Goal: Communication & Community: Participate in discussion

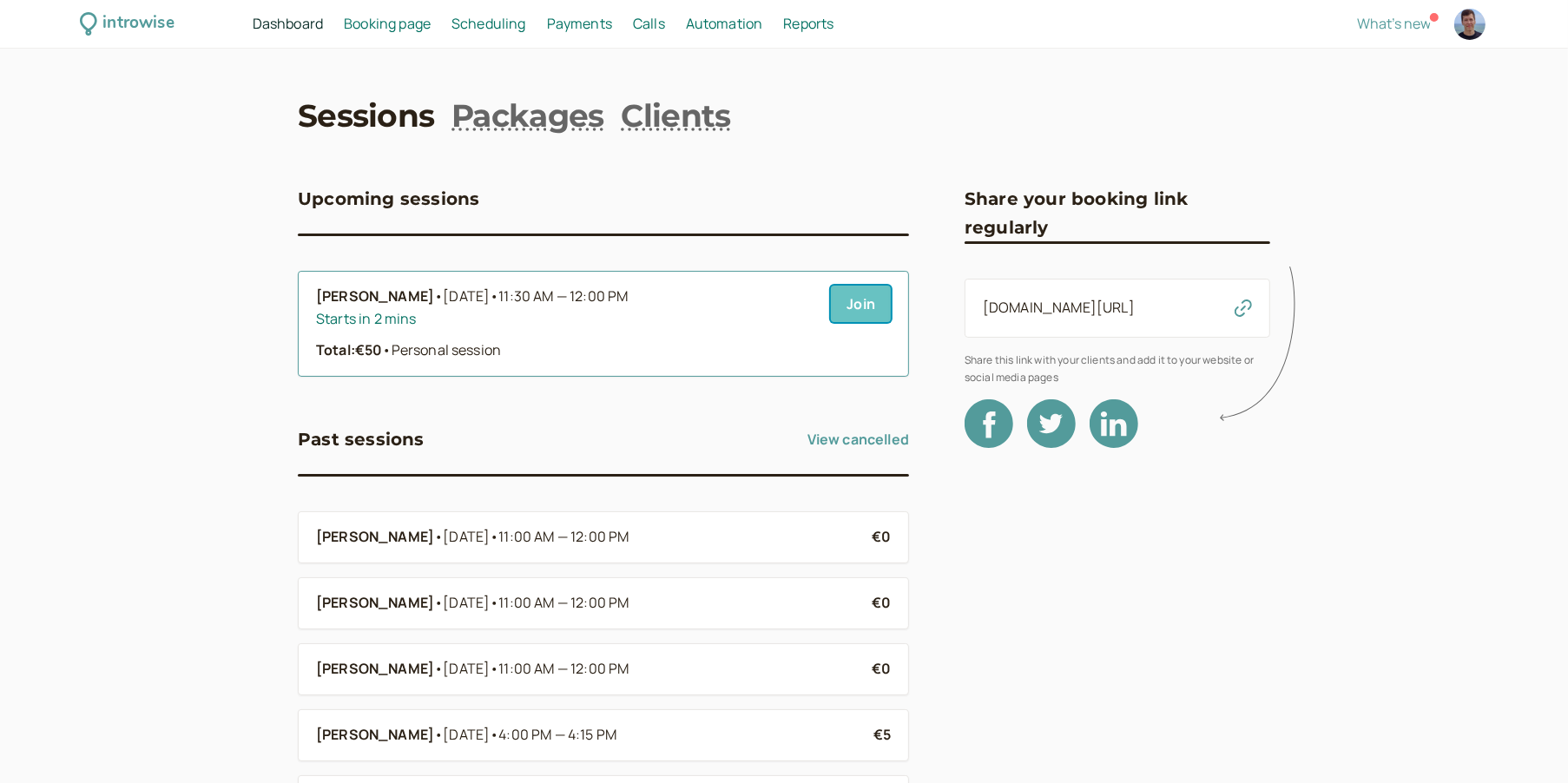
click at [862, 306] on link "Join" at bounding box center [861, 304] width 60 height 37
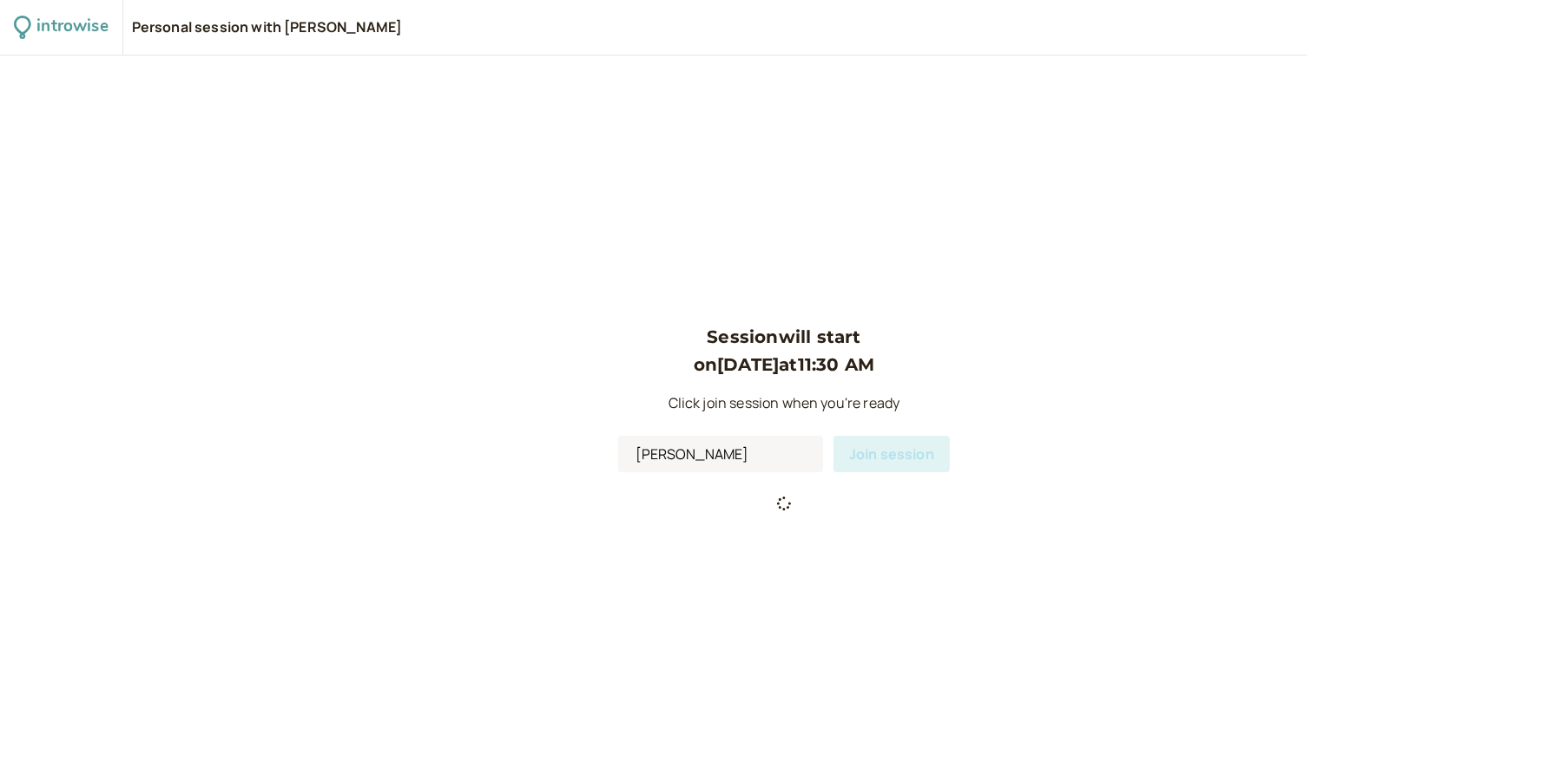
click at [1284, 177] on div "Session will start on Sep 16 at 11:30 AM Click join session when you're ready N…" at bounding box center [784, 419] width 1568 height 727
click at [892, 459] on span "Join session" at bounding box center [905, 460] width 85 height 19
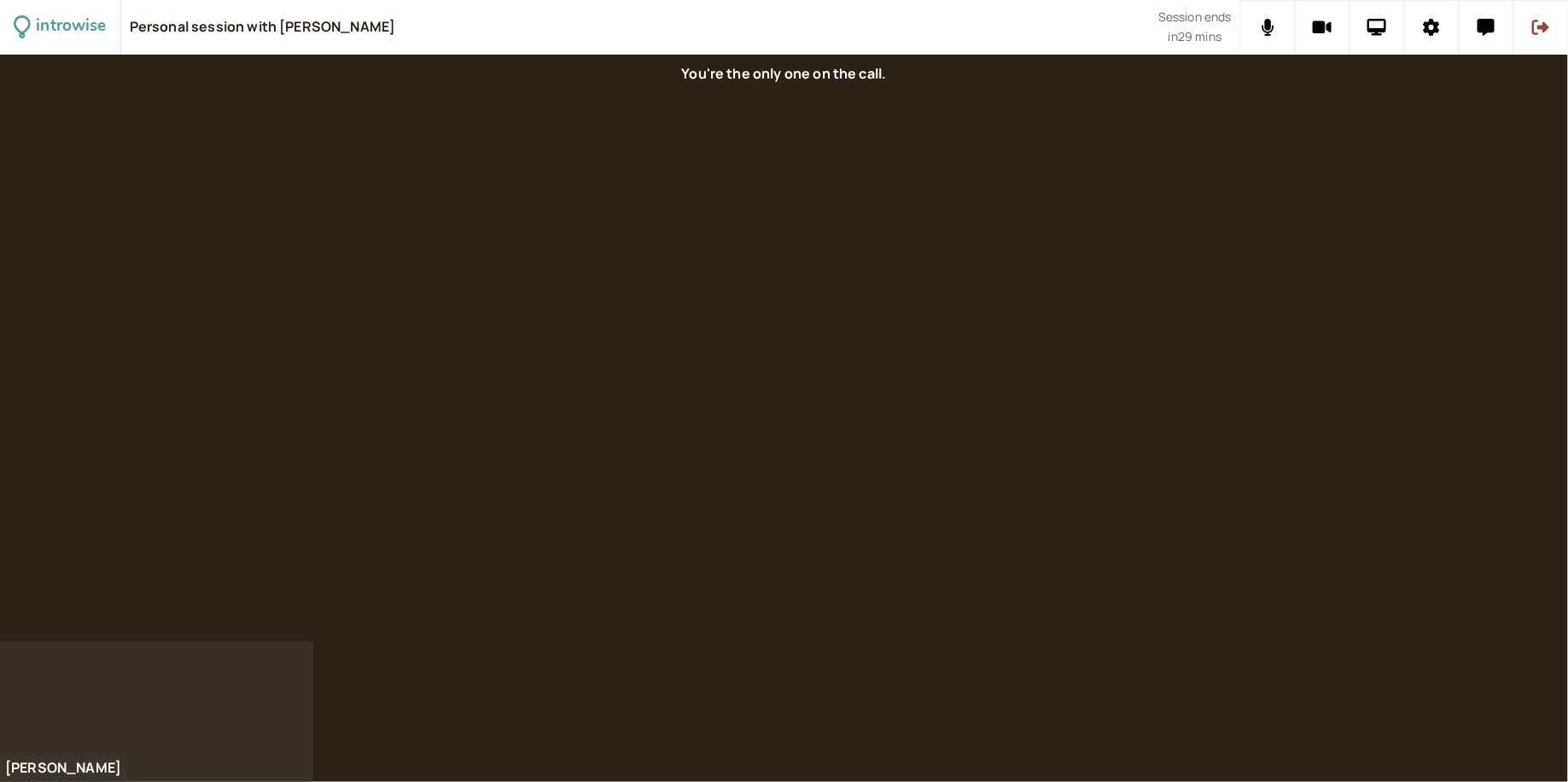
click at [1272, 192] on div at bounding box center [784, 348] width 1568 height 586
click at [1246, 26] on button at bounding box center [1267, 27] width 55 height 55
click at [1333, 36] on button at bounding box center [1322, 27] width 55 height 55
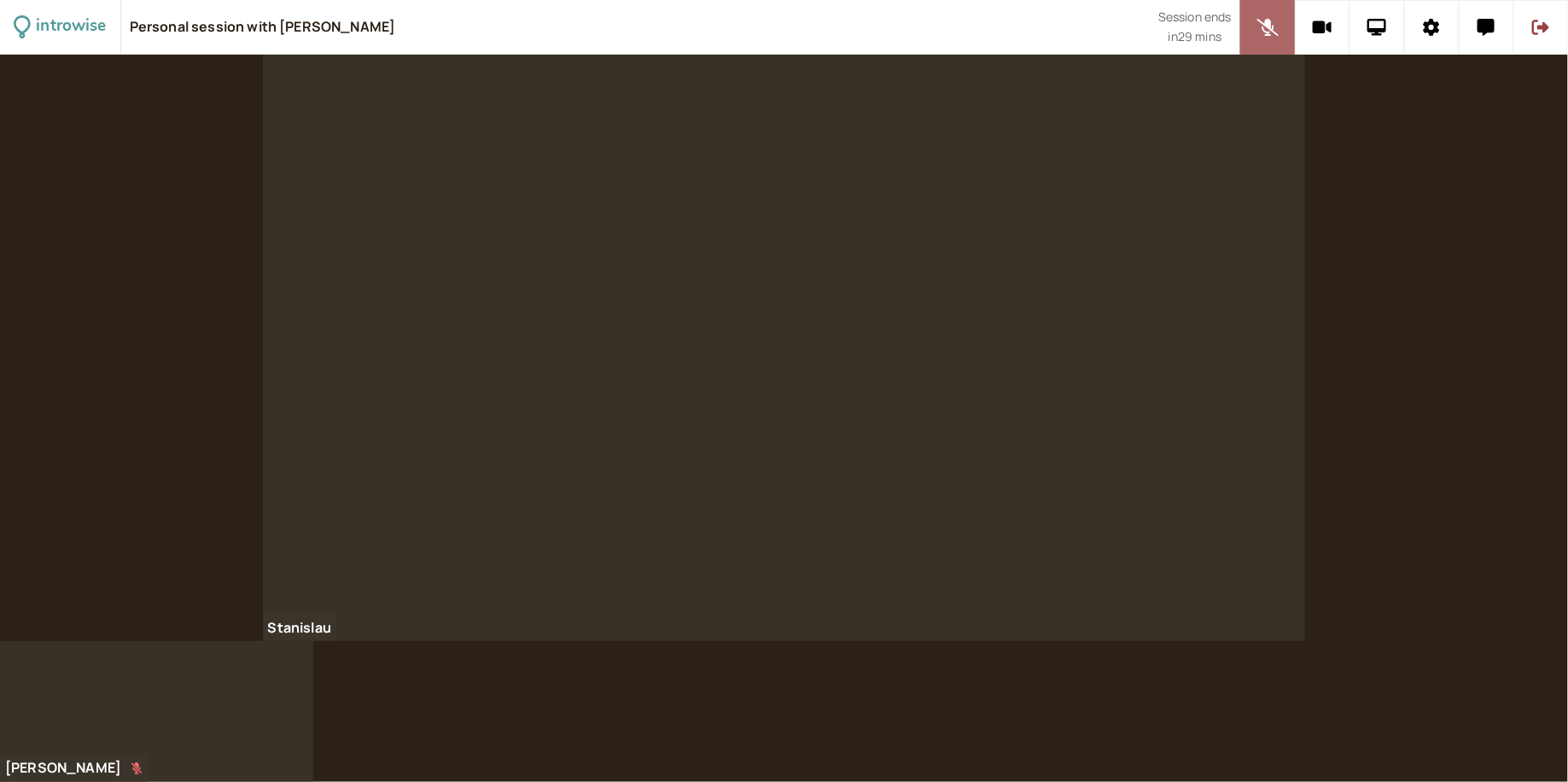
click at [1266, 29] on icon at bounding box center [1268, 26] width 21 height 17
click at [1208, 204] on div at bounding box center [784, 348] width 1043 height 586
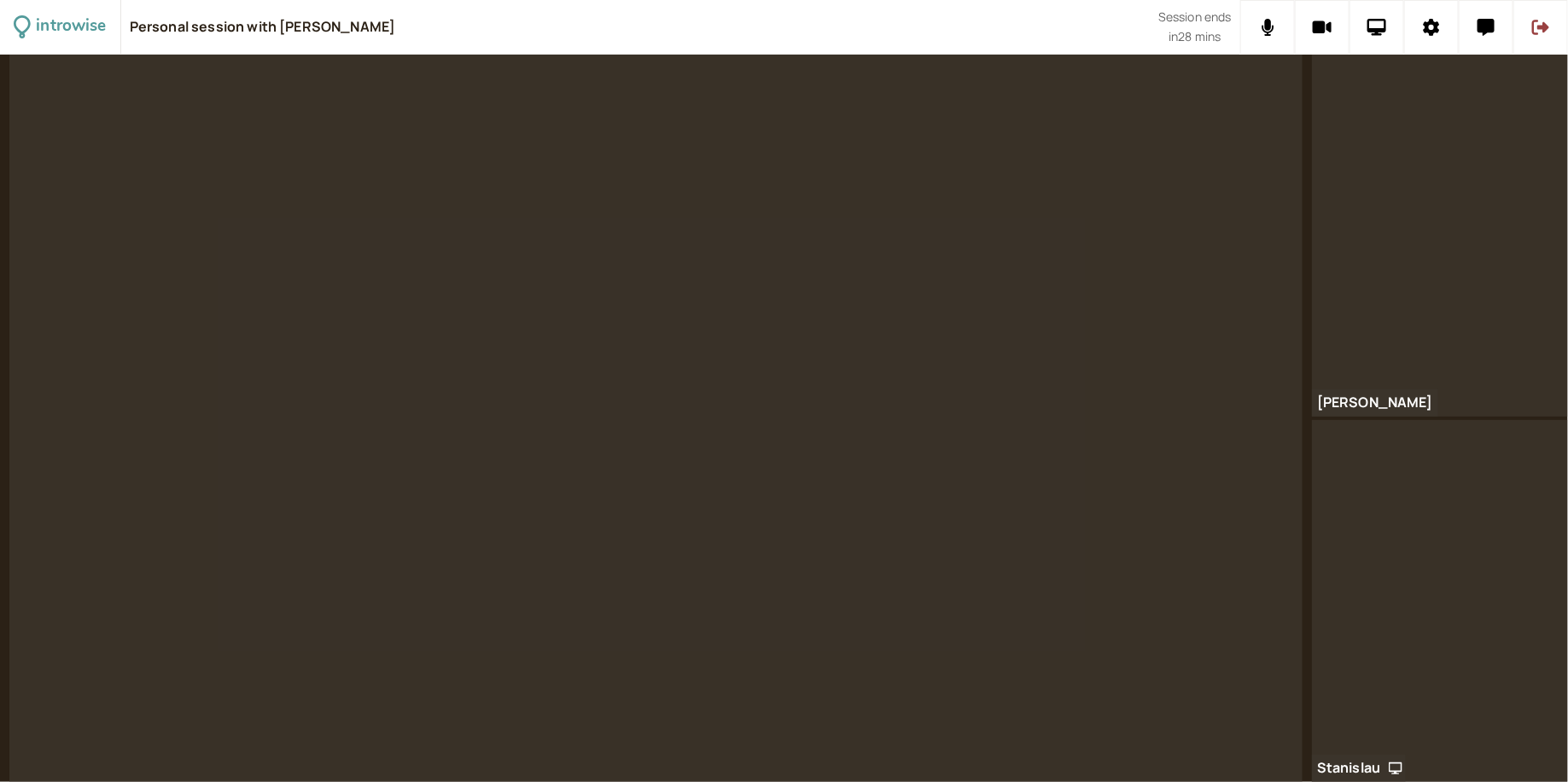
click at [997, 421] on video at bounding box center [656, 418] width 1293 height 727
click at [1269, 39] on button at bounding box center [1267, 27] width 55 height 55
click at [1263, 21] on icon at bounding box center [1268, 26] width 21 height 17
click at [1263, 21] on icon at bounding box center [1268, 26] width 13 height 17
click at [1141, 208] on video at bounding box center [656, 418] width 1293 height 727
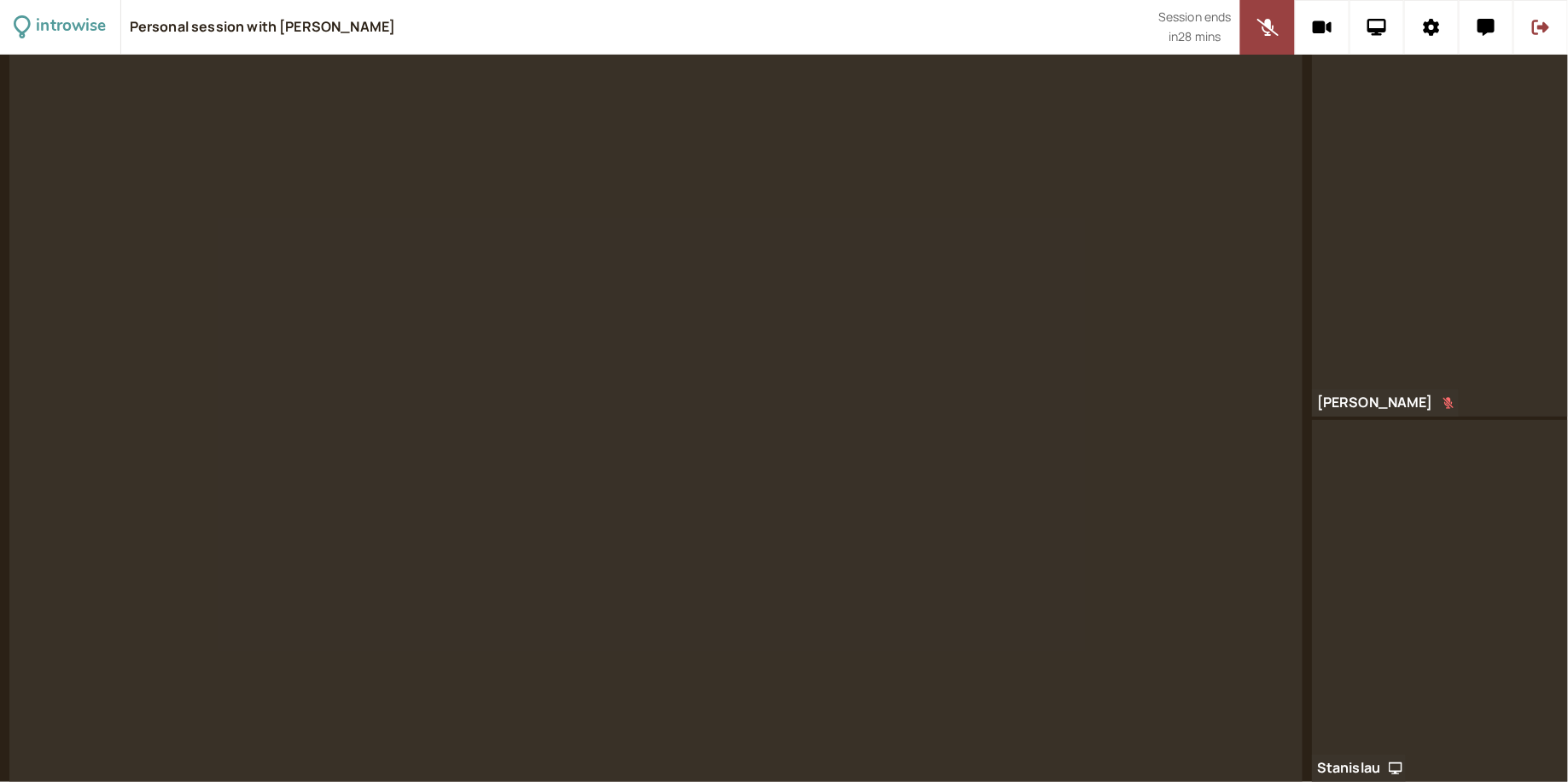
click at [954, 186] on div "introwise Personal session with Nik Andriiash Session ends in 28 mins Nik Andri…" at bounding box center [784, 391] width 1568 height 782
click at [1265, 33] on icon at bounding box center [1268, 26] width 21 height 17
click at [1270, 28] on icon at bounding box center [1268, 26] width 12 height 17
click at [1226, 175] on video at bounding box center [656, 418] width 1293 height 727
click at [1189, 240] on video at bounding box center [656, 418] width 1293 height 727
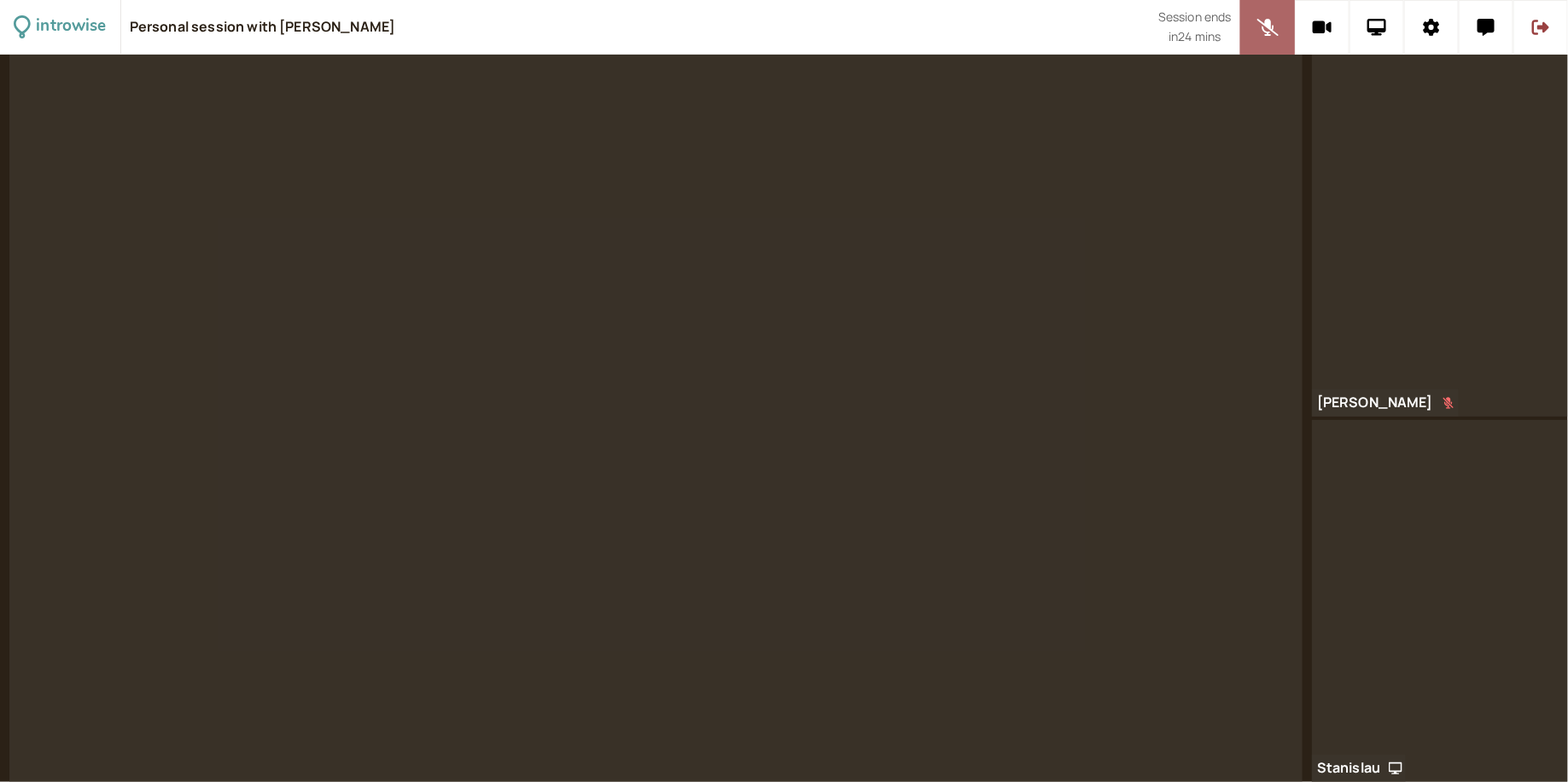
click at [1267, 36] on button at bounding box center [1267, 27] width 55 height 55
click at [1277, 24] on icon at bounding box center [1268, 26] width 21 height 17
click at [1270, 41] on button at bounding box center [1267, 27] width 55 height 55
click at [1270, 42] on button at bounding box center [1267, 27] width 55 height 55
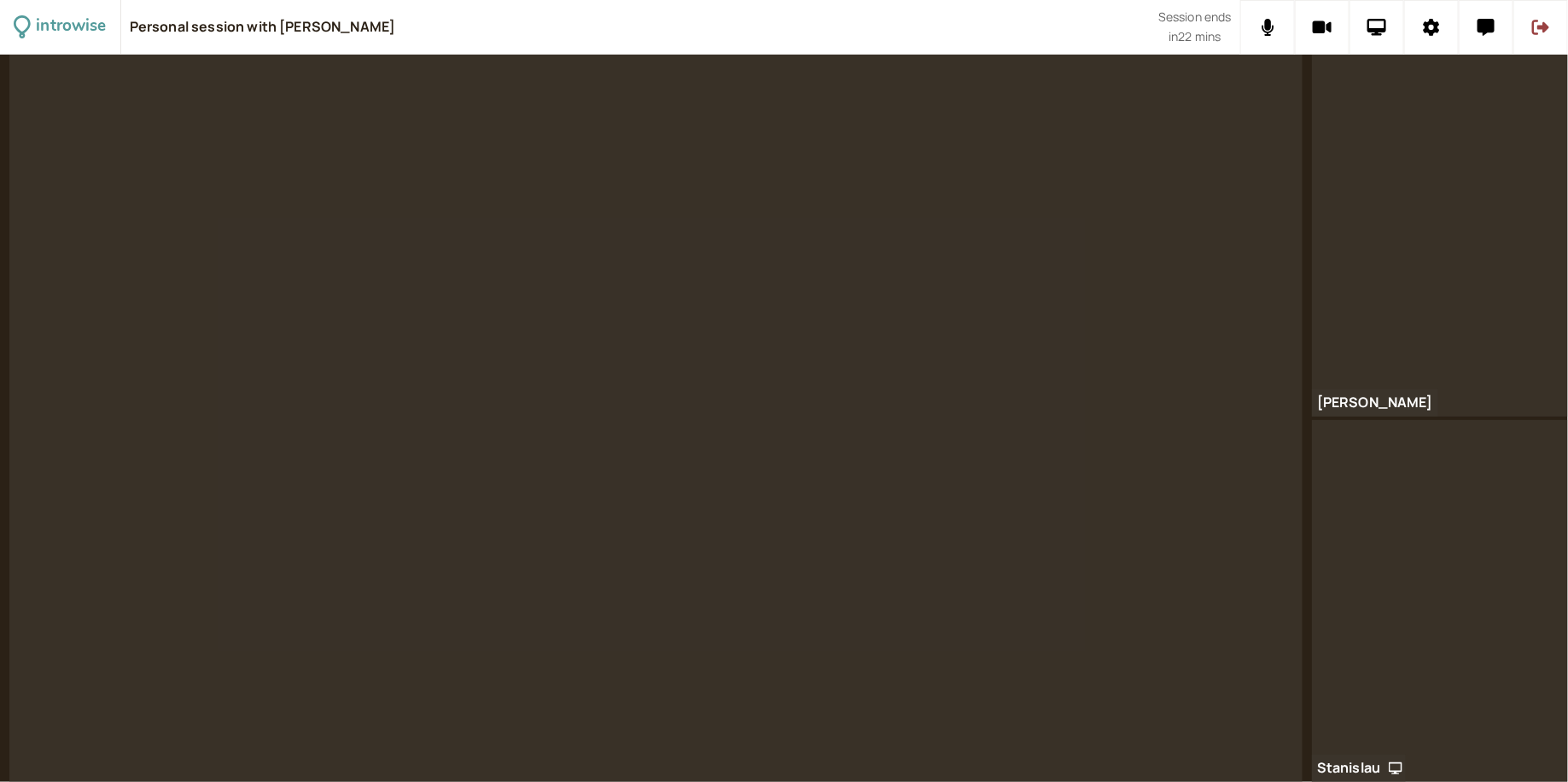
click at [1108, 198] on video at bounding box center [656, 418] width 1293 height 727
click at [1267, 31] on icon at bounding box center [1268, 26] width 12 height 17
click at [1219, 314] on video at bounding box center [656, 418] width 1293 height 727
click at [1189, 349] on video at bounding box center [656, 418] width 1293 height 727
drag, startPoint x: 1274, startPoint y: 37, endPoint x: 1167, endPoint y: 209, distance: 202.6
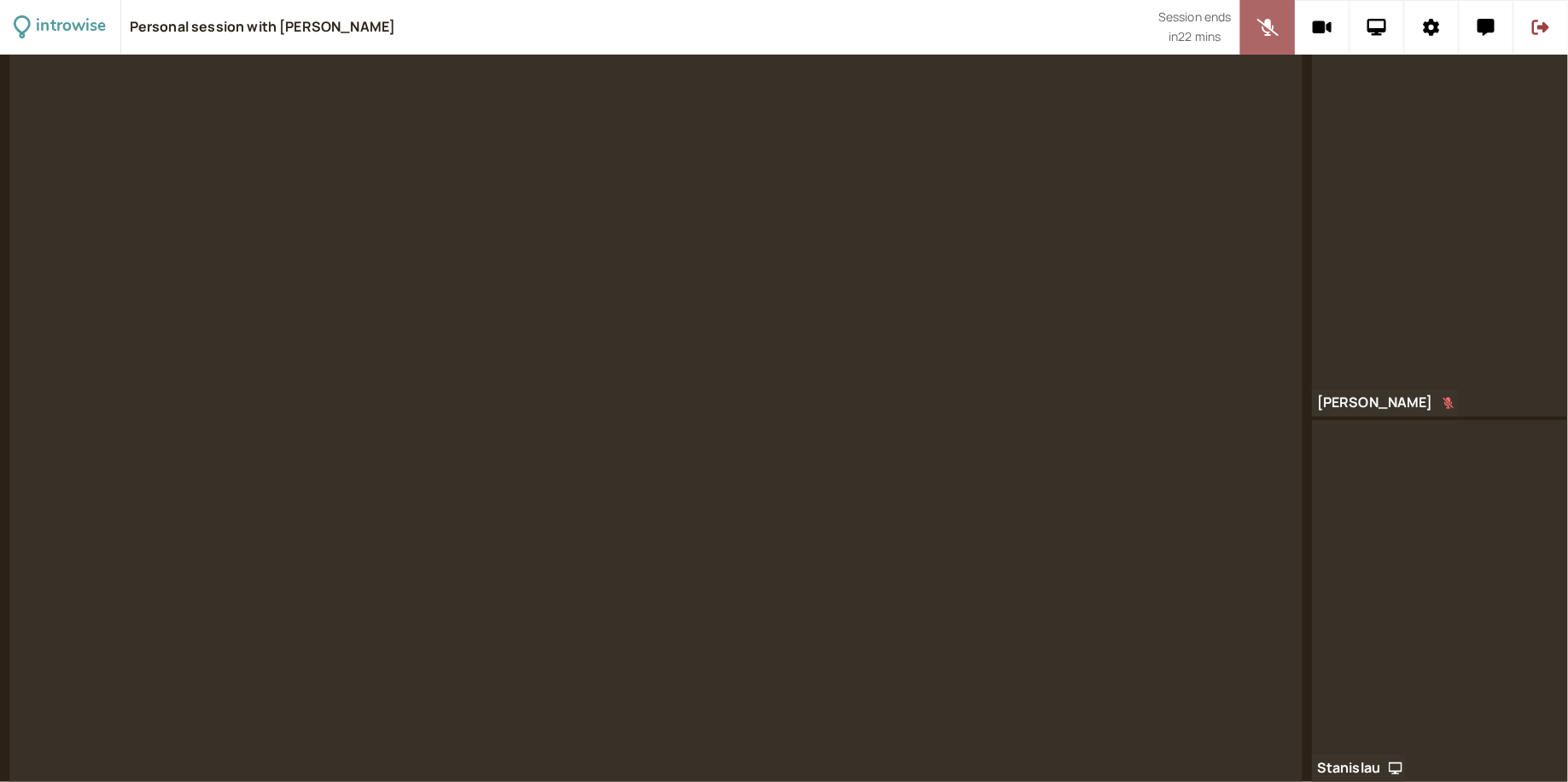
click at [1167, 207] on div "introwise Personal session with Nik Andriiash Session ends in 22 mins Nik Andri…" at bounding box center [784, 391] width 1568 height 782
click at [1273, 18] on icon at bounding box center [1268, 26] width 21 height 17
click at [1078, 318] on video at bounding box center [656, 418] width 1293 height 727
click at [1278, 24] on button at bounding box center [1267, 27] width 55 height 55
click at [1034, 370] on video at bounding box center [656, 418] width 1293 height 727
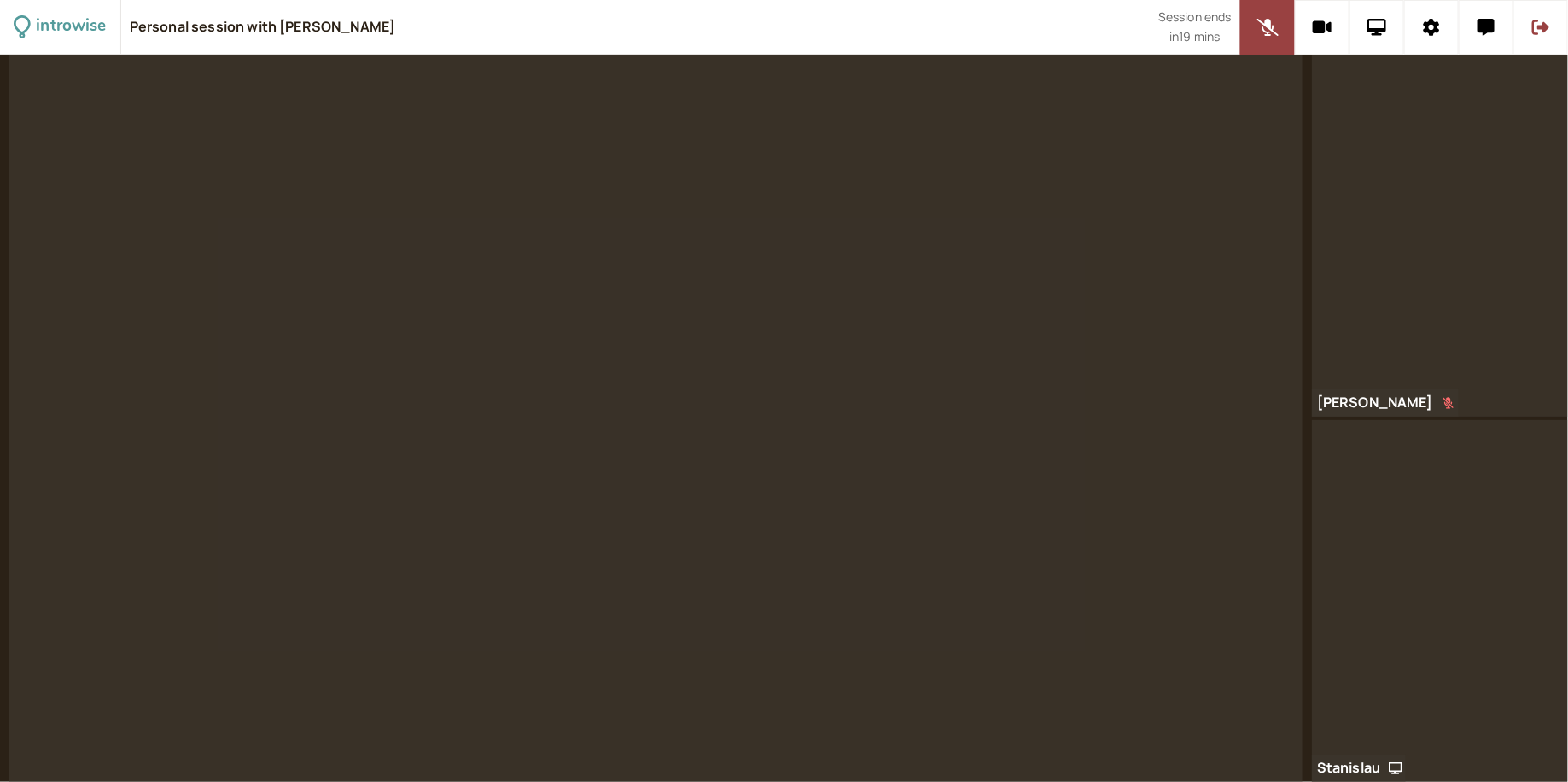
click at [1028, 454] on video at bounding box center [656, 418] width 1293 height 727
click at [1167, 231] on video at bounding box center [656, 418] width 1293 height 727
click at [1264, 22] on icon at bounding box center [1268, 26] width 21 height 17
click at [1268, 27] on icon at bounding box center [1268, 26] width 12 height 17
click at [1078, 590] on video at bounding box center [656, 418] width 1293 height 727
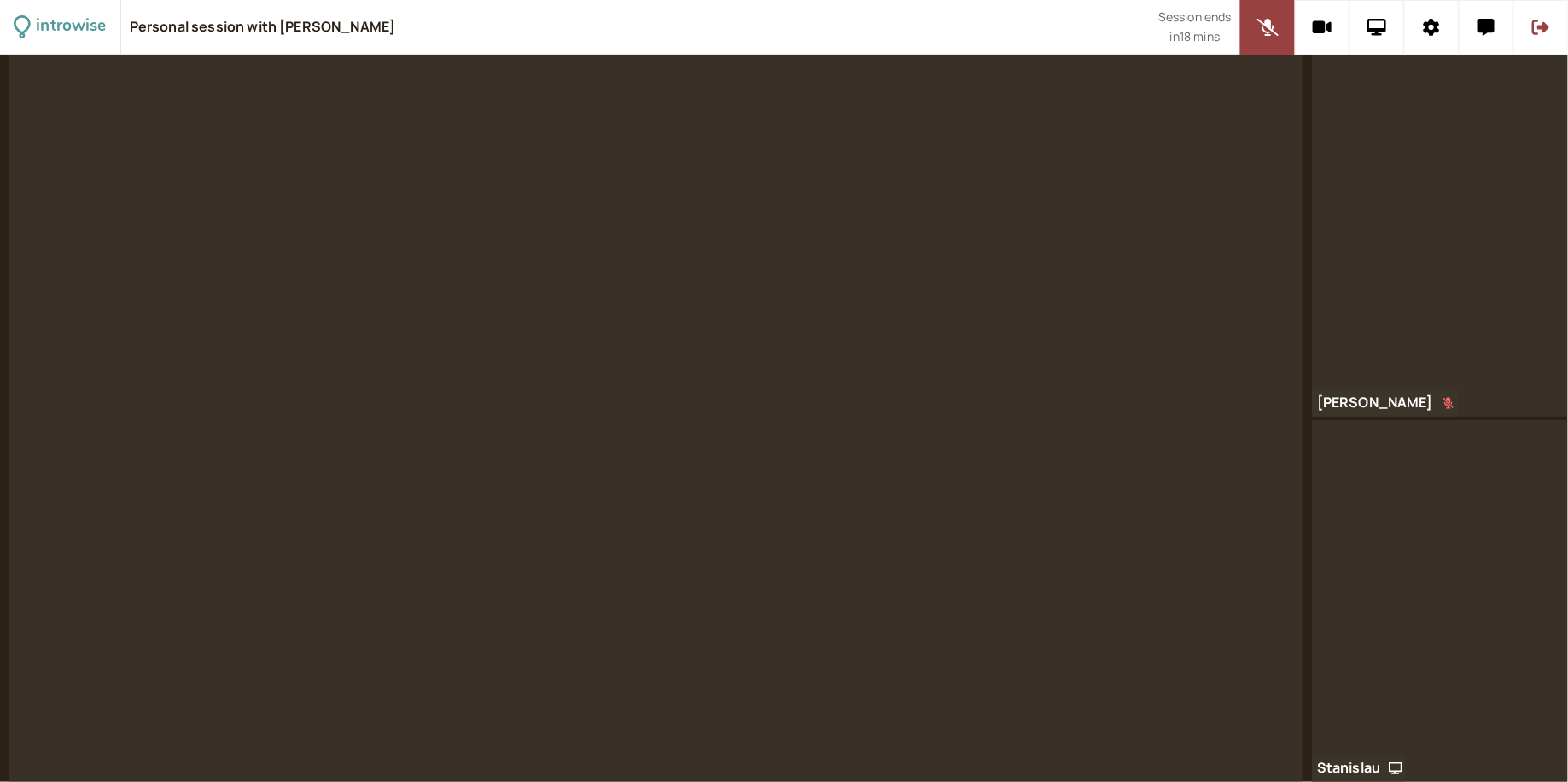
click at [1136, 286] on video at bounding box center [656, 418] width 1293 height 727
click at [1101, 307] on video at bounding box center [656, 418] width 1293 height 727
click at [1067, 342] on video at bounding box center [656, 418] width 1293 height 727
click at [1006, 539] on video at bounding box center [656, 418] width 1293 height 727
click at [1277, 20] on icon at bounding box center [1268, 26] width 21 height 17
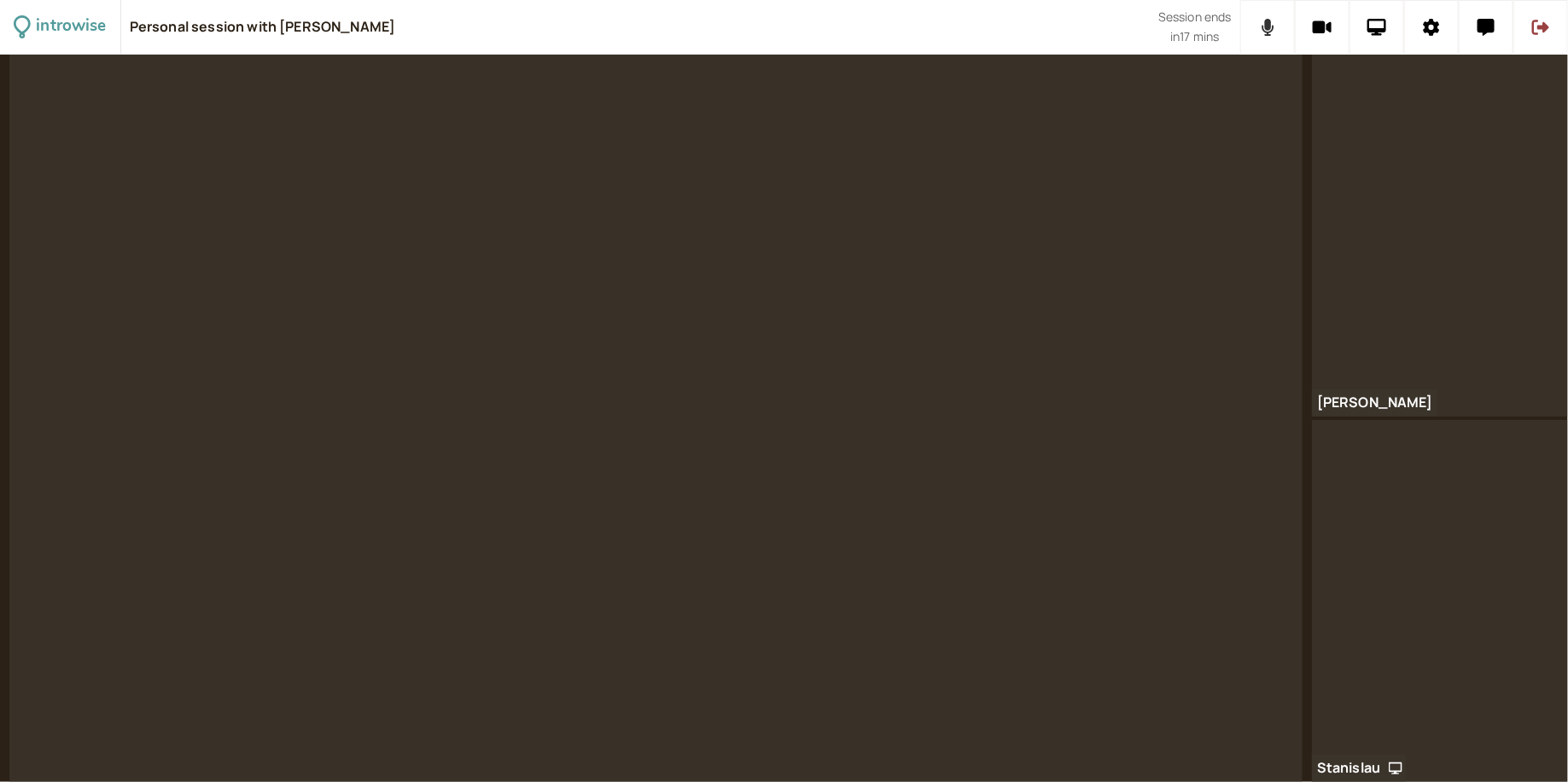
click at [1277, 20] on button at bounding box center [1267, 27] width 55 height 55
click at [1157, 245] on video at bounding box center [656, 418] width 1293 height 727
click at [580, 348] on video at bounding box center [656, 418] width 1293 height 727
click at [732, 443] on video at bounding box center [656, 418] width 1293 height 727
click at [724, 510] on video at bounding box center [656, 418] width 1293 height 727
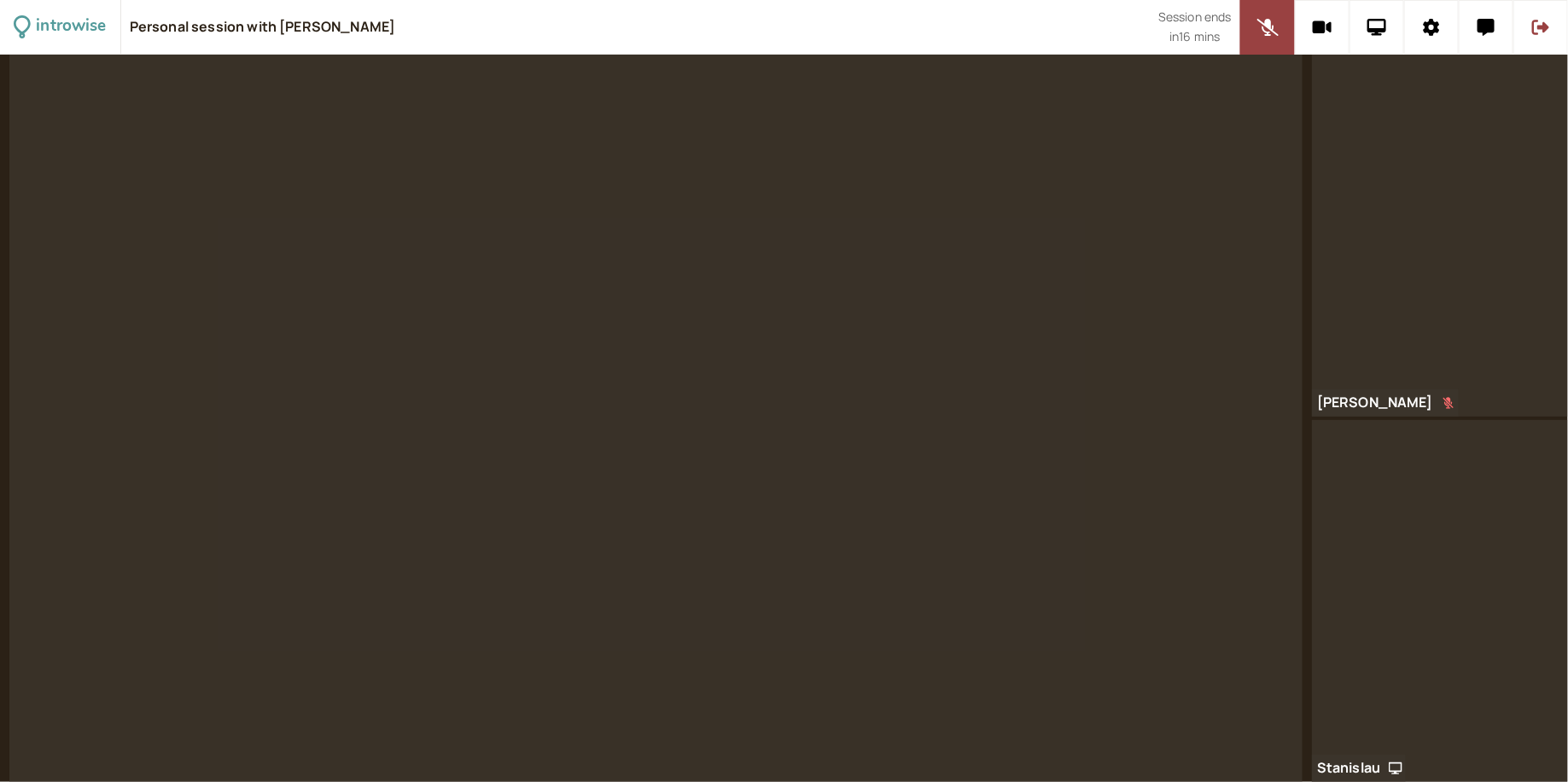
click at [671, 532] on video at bounding box center [656, 418] width 1293 height 727
click at [776, 640] on video at bounding box center [656, 418] width 1293 height 727
click at [1072, 374] on video at bounding box center [656, 418] width 1293 height 727
click at [1271, 29] on icon at bounding box center [1267, 26] width 21 height 17
click at [1271, 29] on icon at bounding box center [1268, 26] width 12 height 17
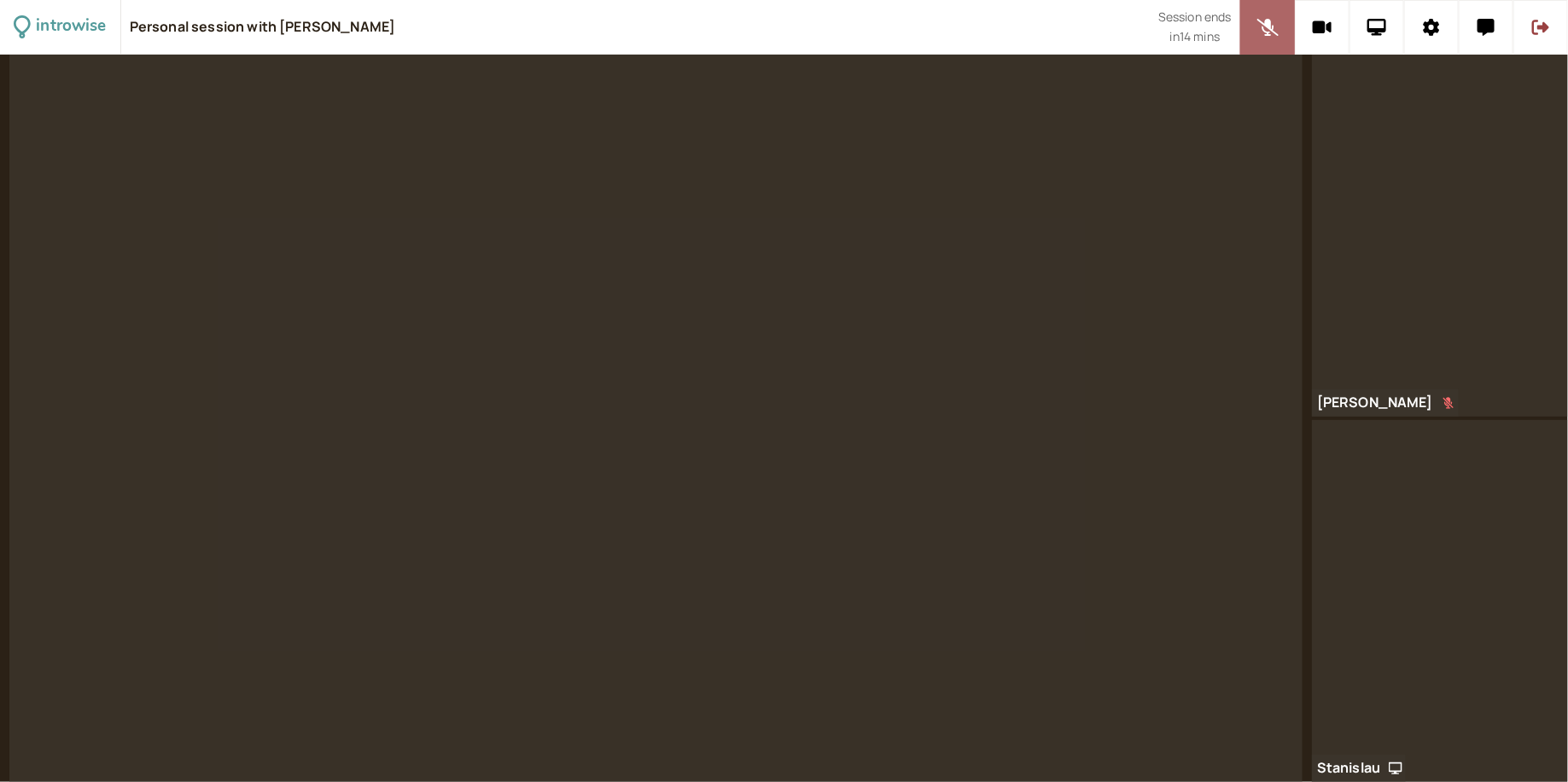
click at [1272, 29] on icon at bounding box center [1267, 26] width 21 height 17
click at [1272, 30] on icon at bounding box center [1268, 26] width 12 height 17
click at [1272, 30] on icon at bounding box center [1267, 26] width 21 height 17
click at [1274, 26] on button at bounding box center [1267, 27] width 55 height 55
click at [1274, 26] on icon at bounding box center [1268, 26] width 21 height 17
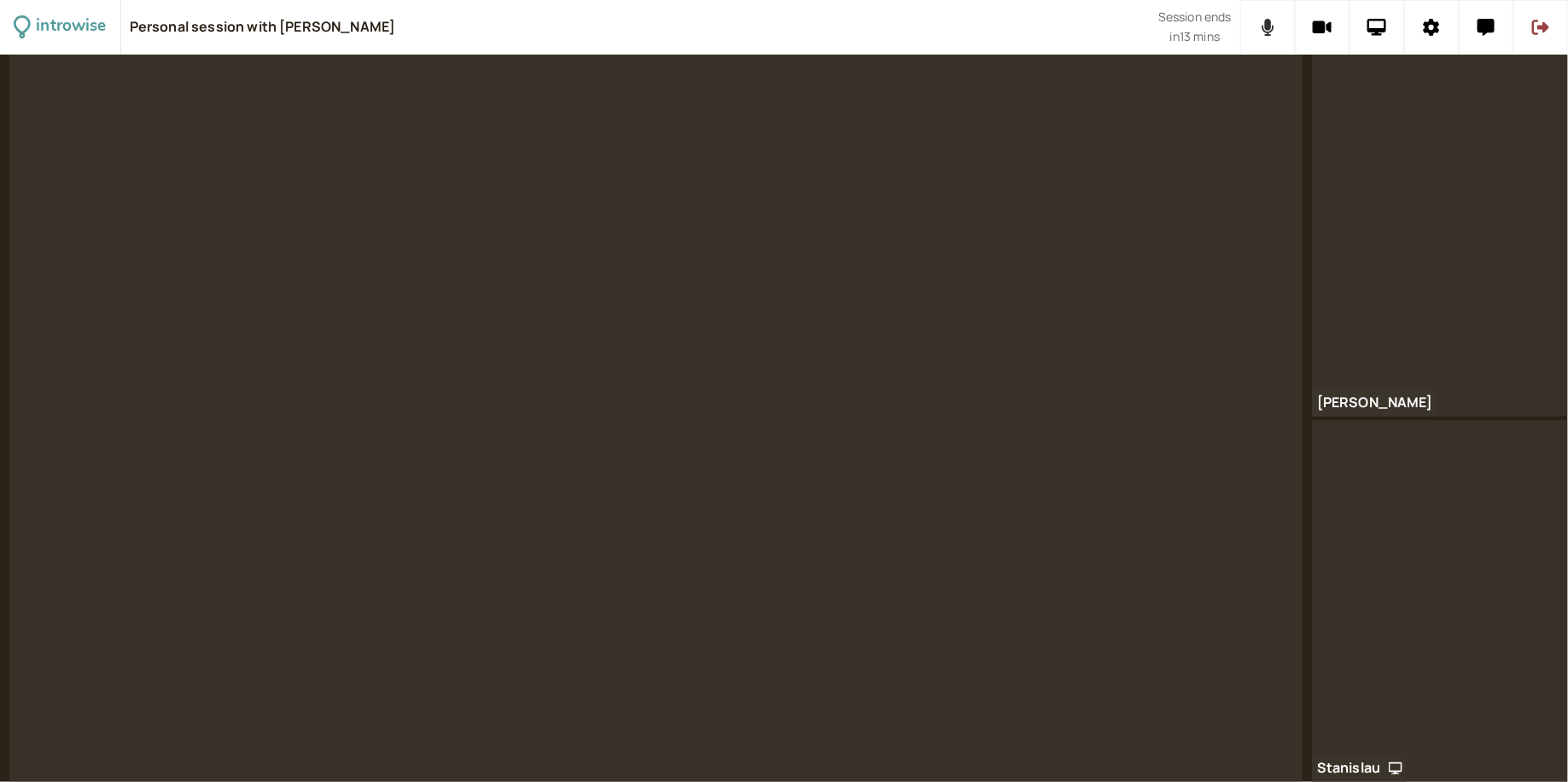
click at [1274, 26] on button at bounding box center [1267, 27] width 55 height 55
click at [1272, 33] on icon at bounding box center [1268, 26] width 21 height 17
click at [1272, 33] on icon at bounding box center [1268, 26] width 13 height 17
click at [1272, 32] on icon at bounding box center [1267, 26] width 21 height 17
click at [1272, 32] on icon at bounding box center [1268, 26] width 13 height 17
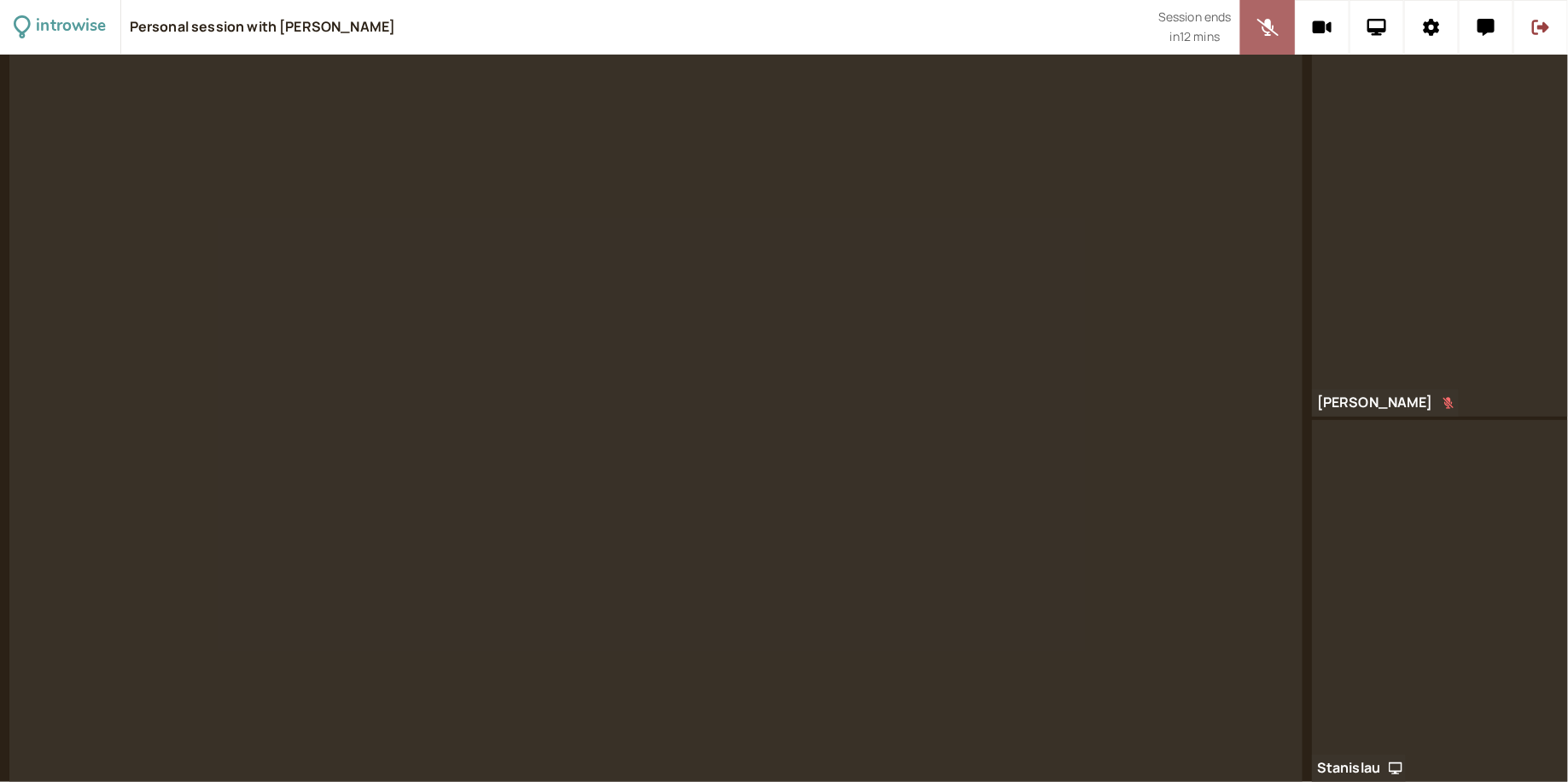
click at [1272, 32] on icon at bounding box center [1268, 26] width 21 height 17
click at [1272, 32] on icon at bounding box center [1268, 26] width 13 height 17
click at [1003, 257] on video at bounding box center [656, 418] width 1293 height 727
click at [1087, 415] on video at bounding box center [656, 418] width 1293 height 727
click at [1271, 20] on icon at bounding box center [1268, 26] width 21 height 17
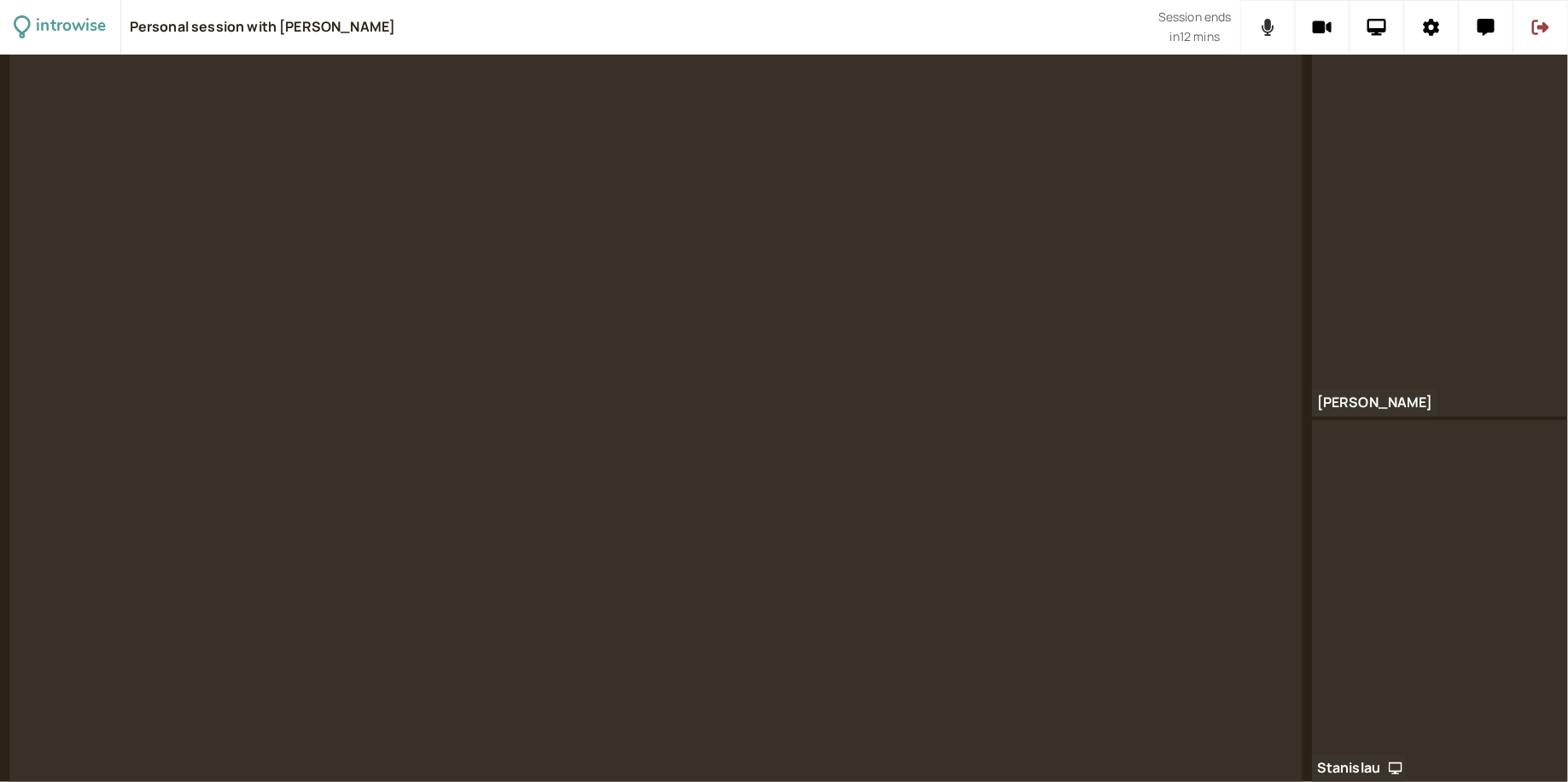
click at [1271, 20] on icon at bounding box center [1268, 26] width 13 height 17
click at [917, 574] on video at bounding box center [656, 418] width 1293 height 727
click at [1264, 30] on icon at bounding box center [1267, 26] width 21 height 17
click at [1256, 43] on button at bounding box center [1267, 27] width 55 height 55
click at [1277, 21] on icon at bounding box center [1268, 26] width 21 height 17
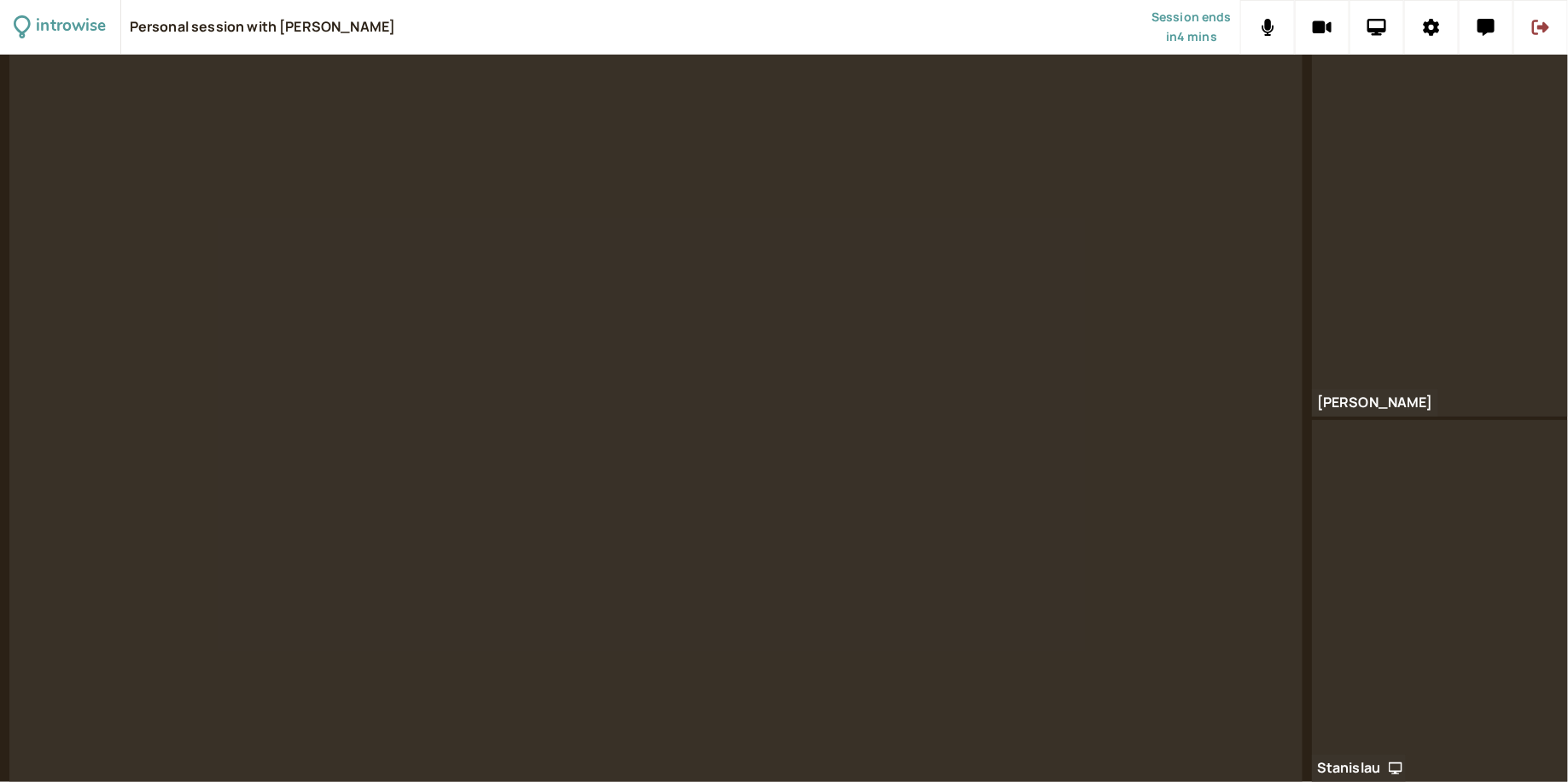
click at [1045, 264] on video at bounding box center [656, 418] width 1293 height 727
click at [744, 349] on video at bounding box center [656, 418] width 1293 height 727
click at [1275, 27] on button at bounding box center [1267, 27] width 55 height 55
click at [1274, 36] on button at bounding box center [1267, 27] width 55 height 55
click at [1274, 21] on button at bounding box center [1267, 27] width 55 height 55
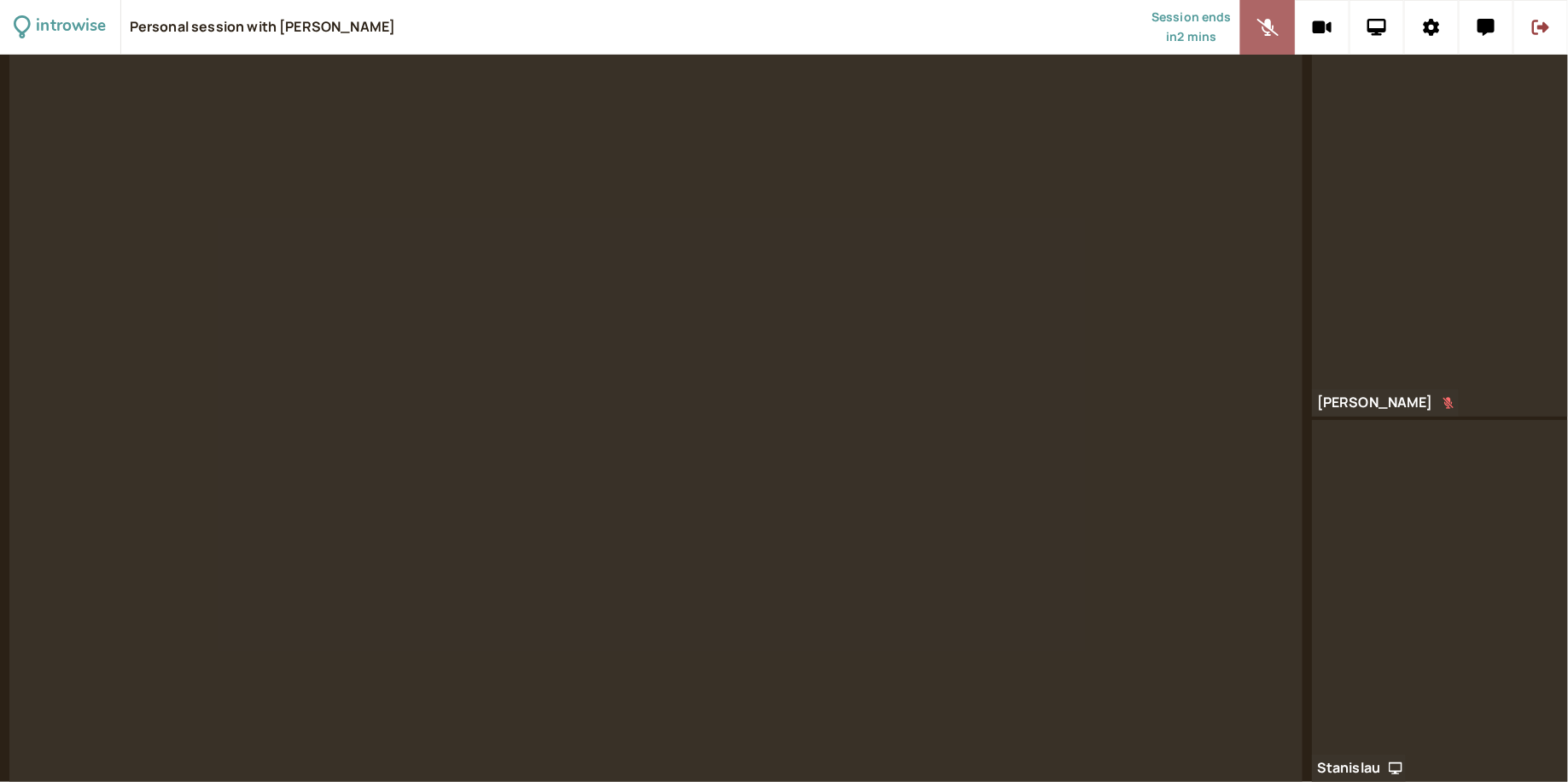
click at [1275, 21] on icon at bounding box center [1268, 26] width 21 height 17
click at [1278, 27] on button at bounding box center [1267, 27] width 55 height 55
click at [1276, 51] on button at bounding box center [1267, 27] width 55 height 55
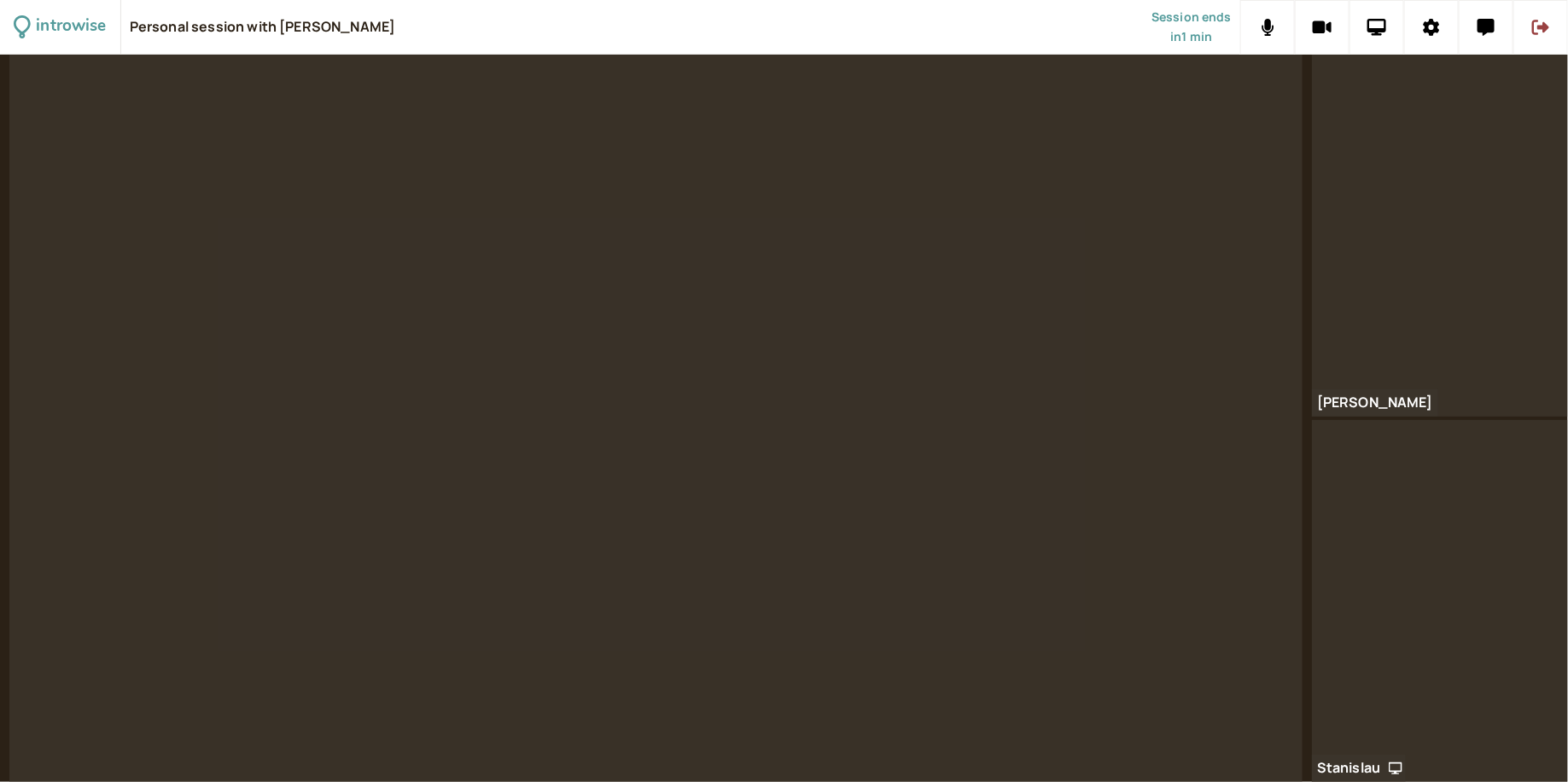
click at [1234, 370] on video at bounding box center [656, 418] width 1293 height 727
click at [1059, 432] on video at bounding box center [656, 418] width 1293 height 727
click at [1493, 35] on button at bounding box center [1486, 27] width 55 height 55
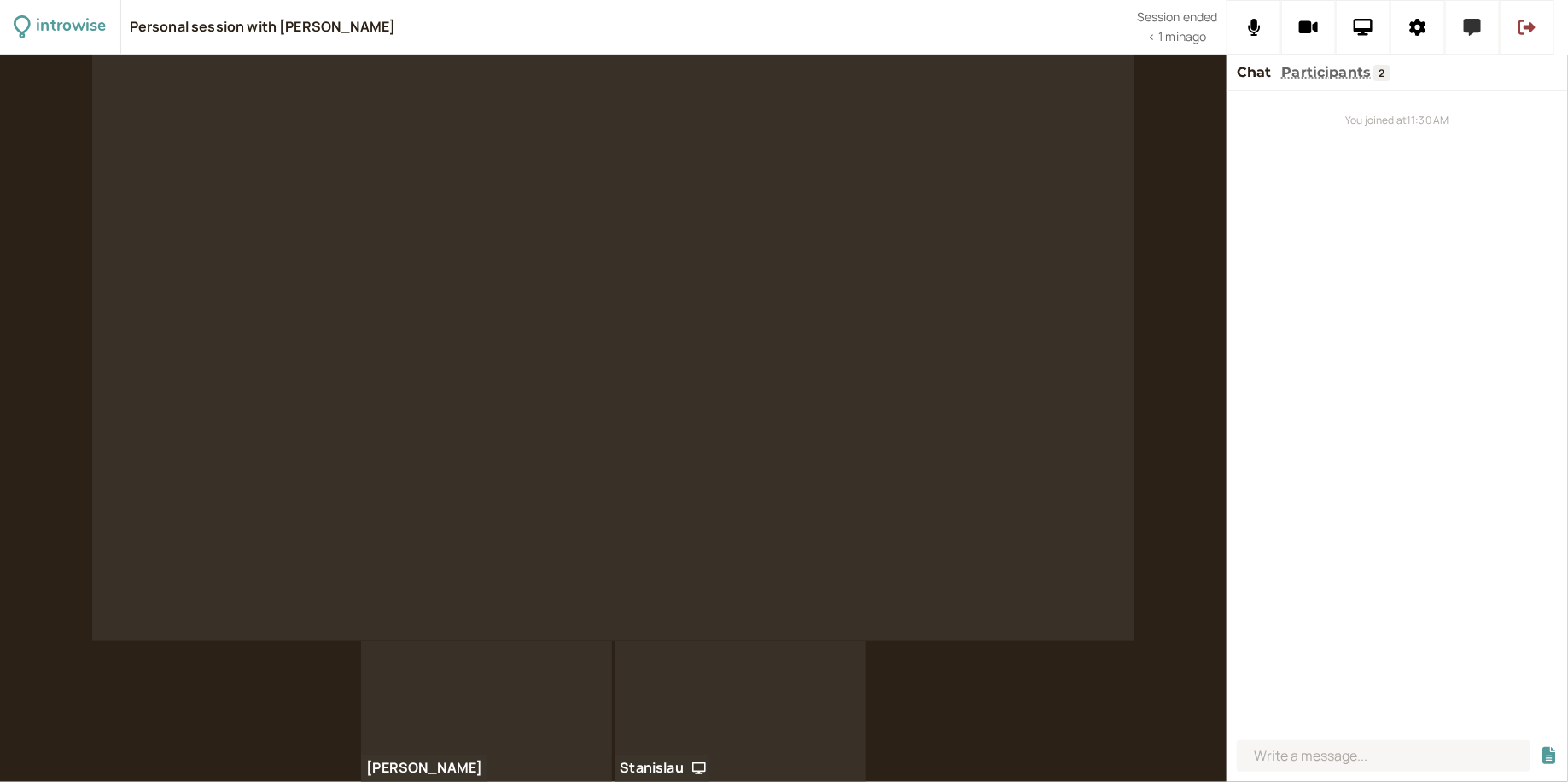
click at [1490, 35] on button at bounding box center [1472, 27] width 55 height 55
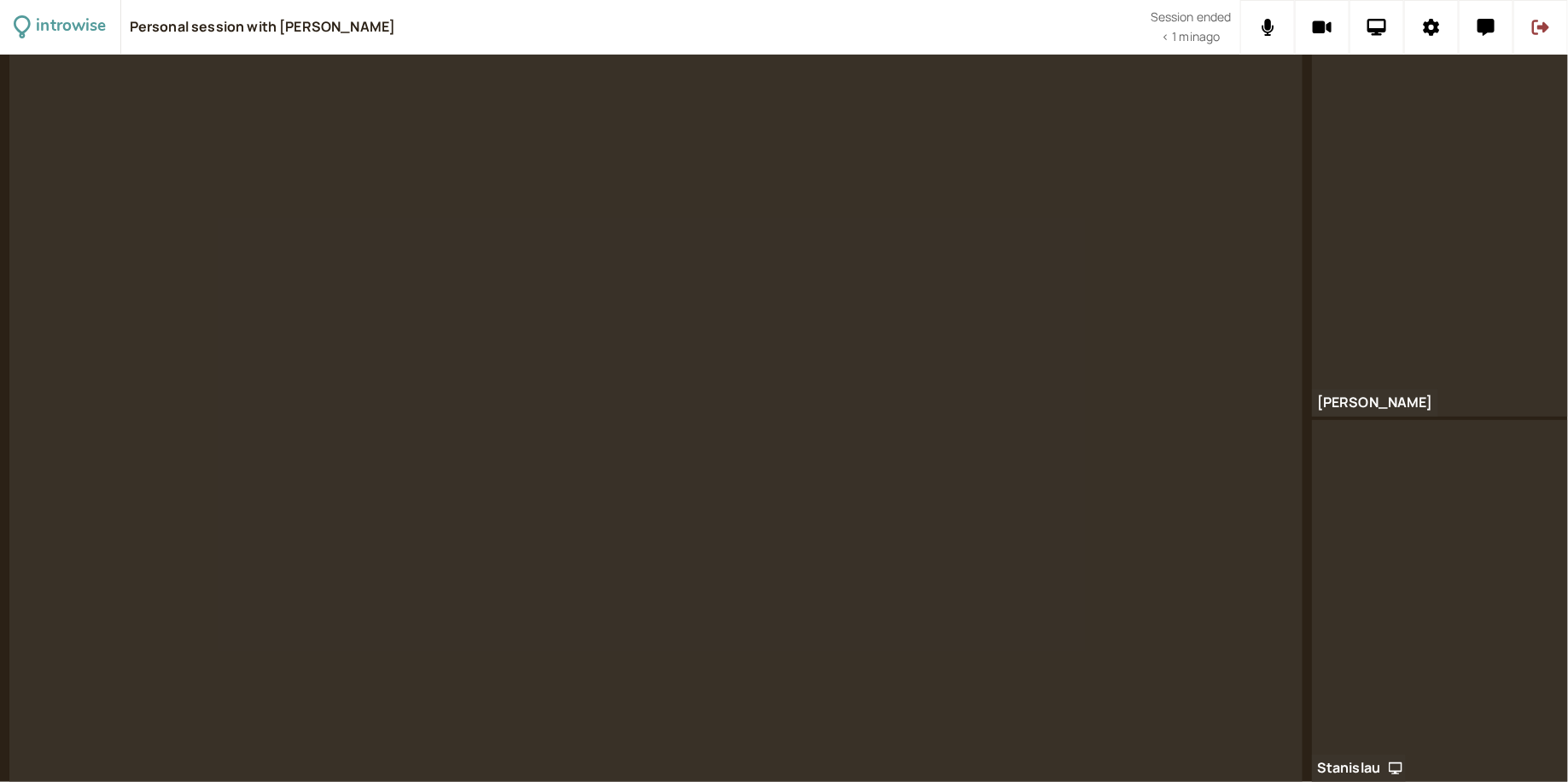
click at [1112, 312] on video at bounding box center [656, 418] width 1293 height 727
click at [1264, 39] on button at bounding box center [1267, 27] width 55 height 55
click at [1258, 24] on button at bounding box center [1267, 27] width 55 height 55
click at [1276, 51] on button at bounding box center [1267, 27] width 55 height 55
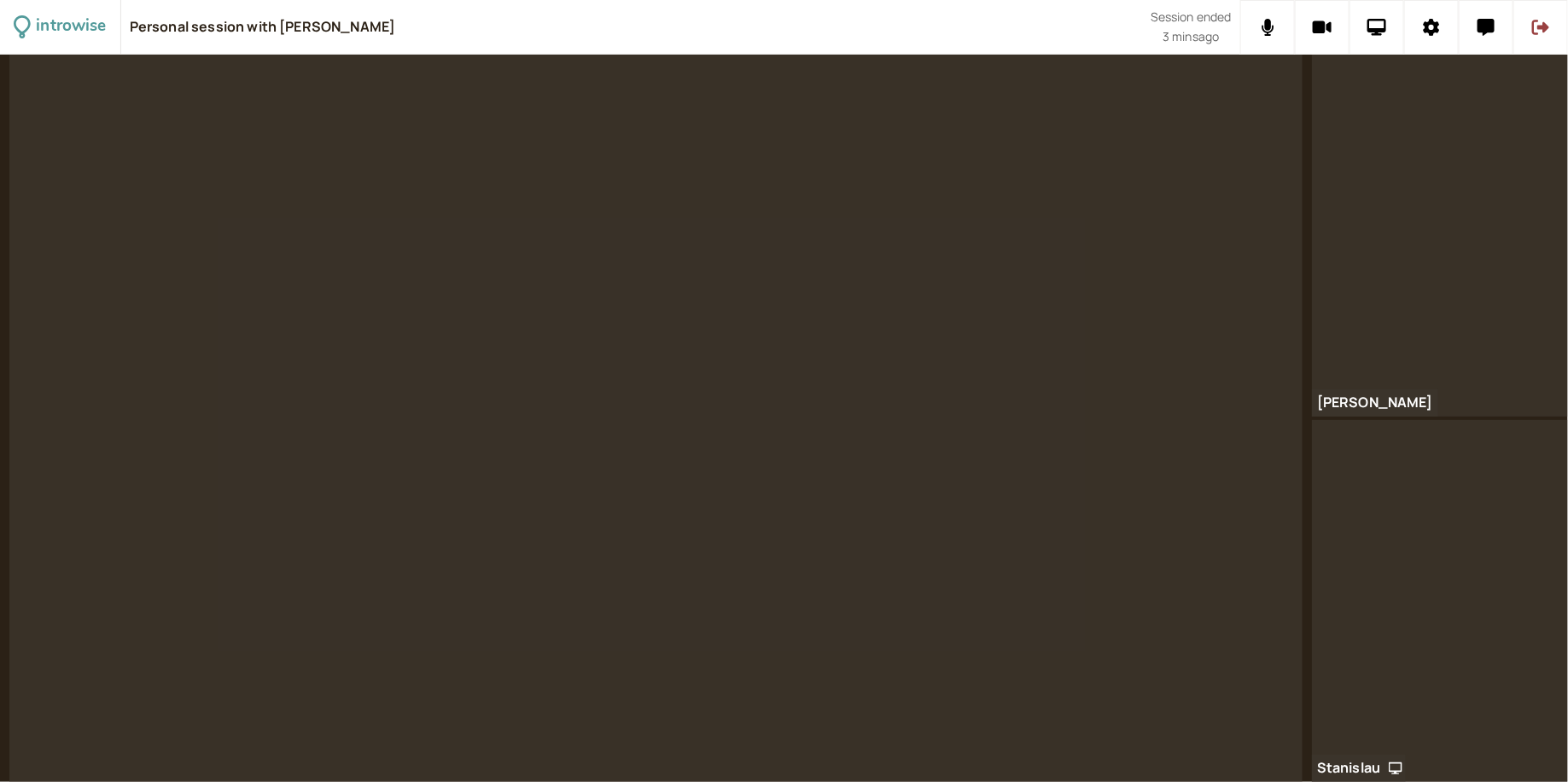
click at [1100, 236] on video at bounding box center [656, 418] width 1293 height 727
click at [1232, 214] on video at bounding box center [656, 418] width 1293 height 727
click at [1272, 35] on icon at bounding box center [1268, 26] width 13 height 17
click at [1272, 35] on icon at bounding box center [1268, 26] width 21 height 17
click at [1272, 35] on icon at bounding box center [1268, 26] width 13 height 17
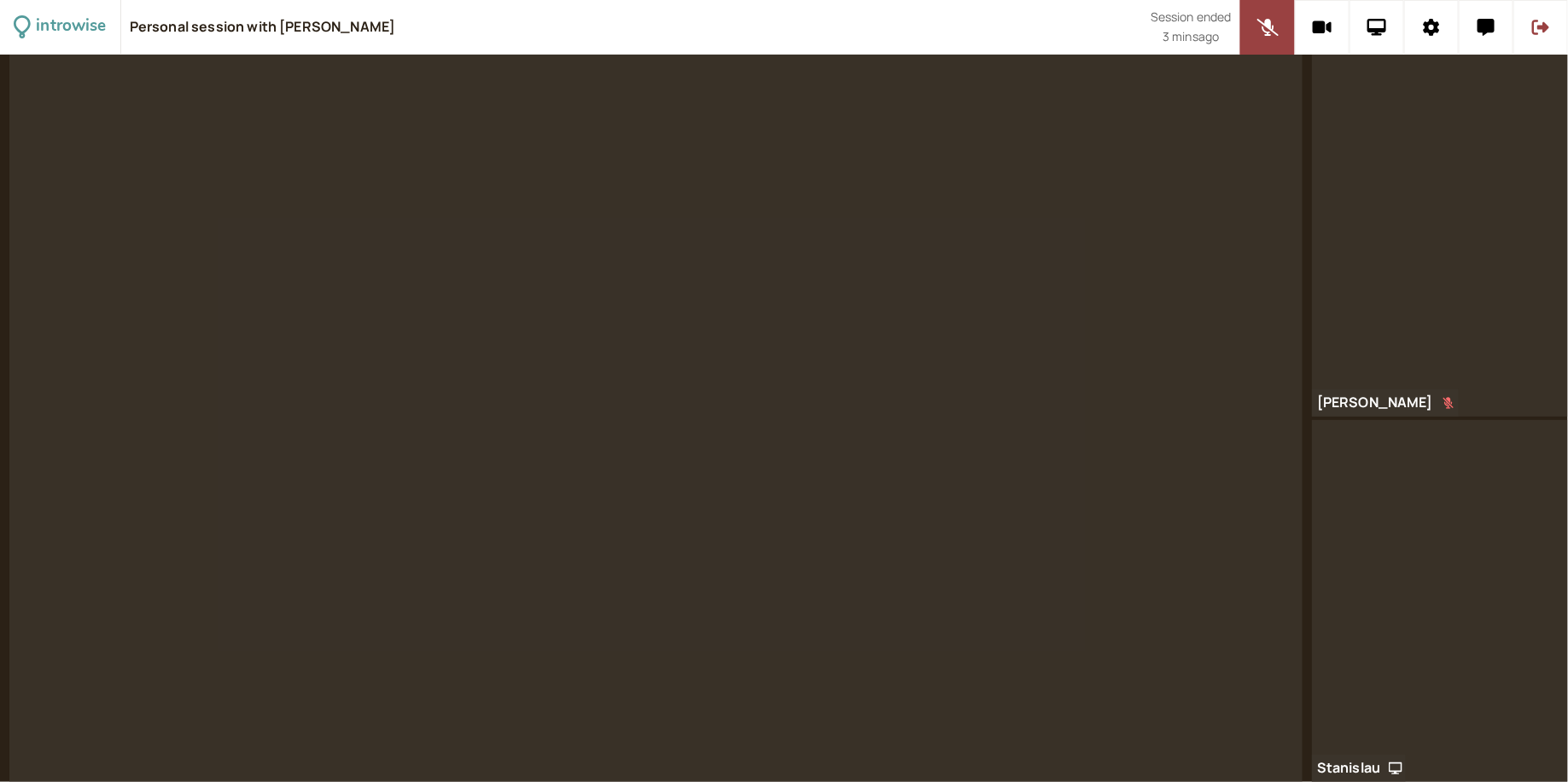
click at [1193, 254] on video at bounding box center [656, 418] width 1293 height 727
click at [1281, 40] on button at bounding box center [1267, 27] width 55 height 55
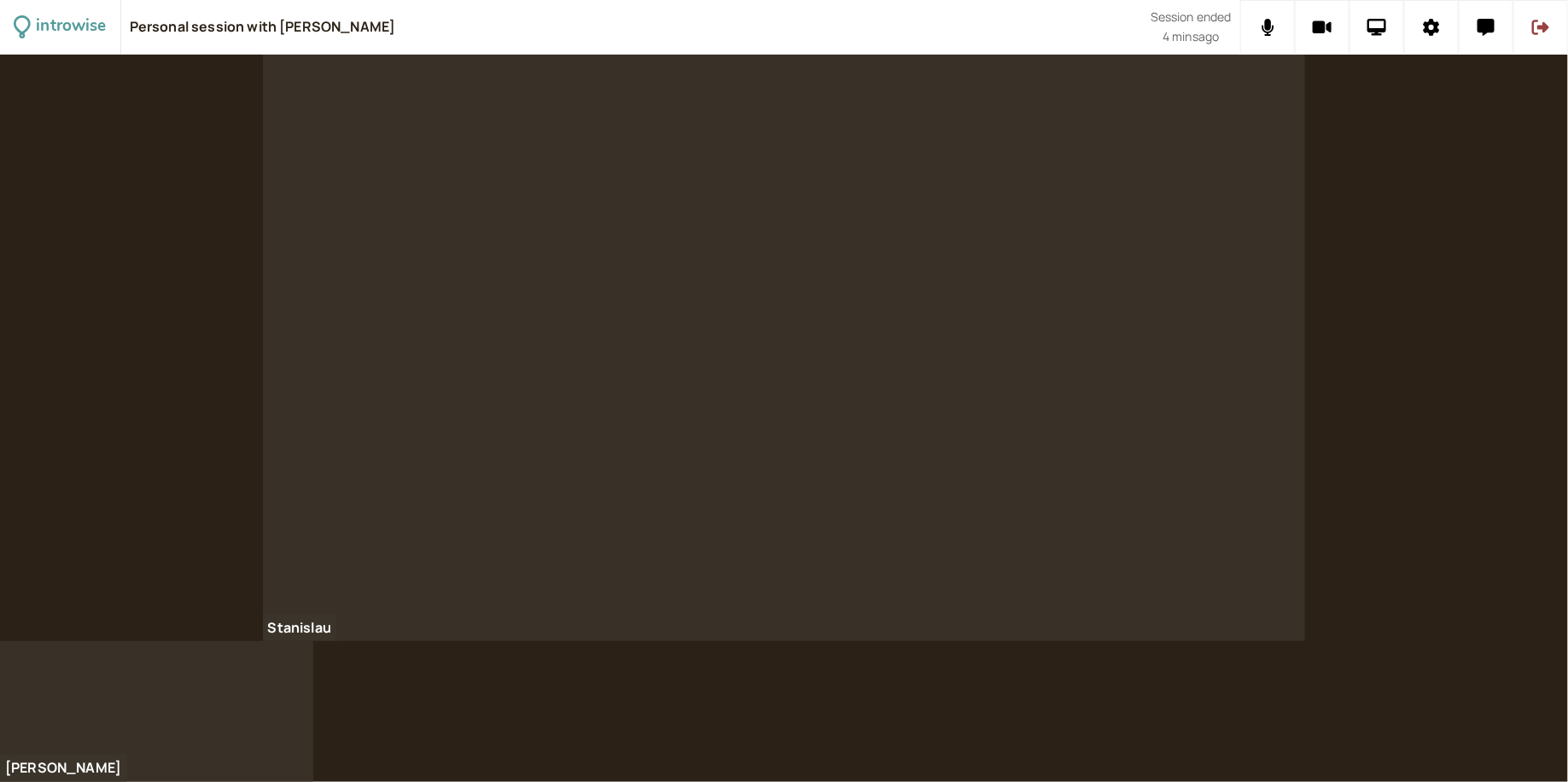
click at [1142, 240] on div at bounding box center [784, 348] width 1043 height 586
click at [1065, 158] on div at bounding box center [784, 348] width 1043 height 586
click at [909, 158] on div at bounding box center [784, 348] width 1043 height 586
click at [907, 224] on div at bounding box center [784, 348] width 1043 height 586
click at [832, 178] on div at bounding box center [784, 348] width 1043 height 586
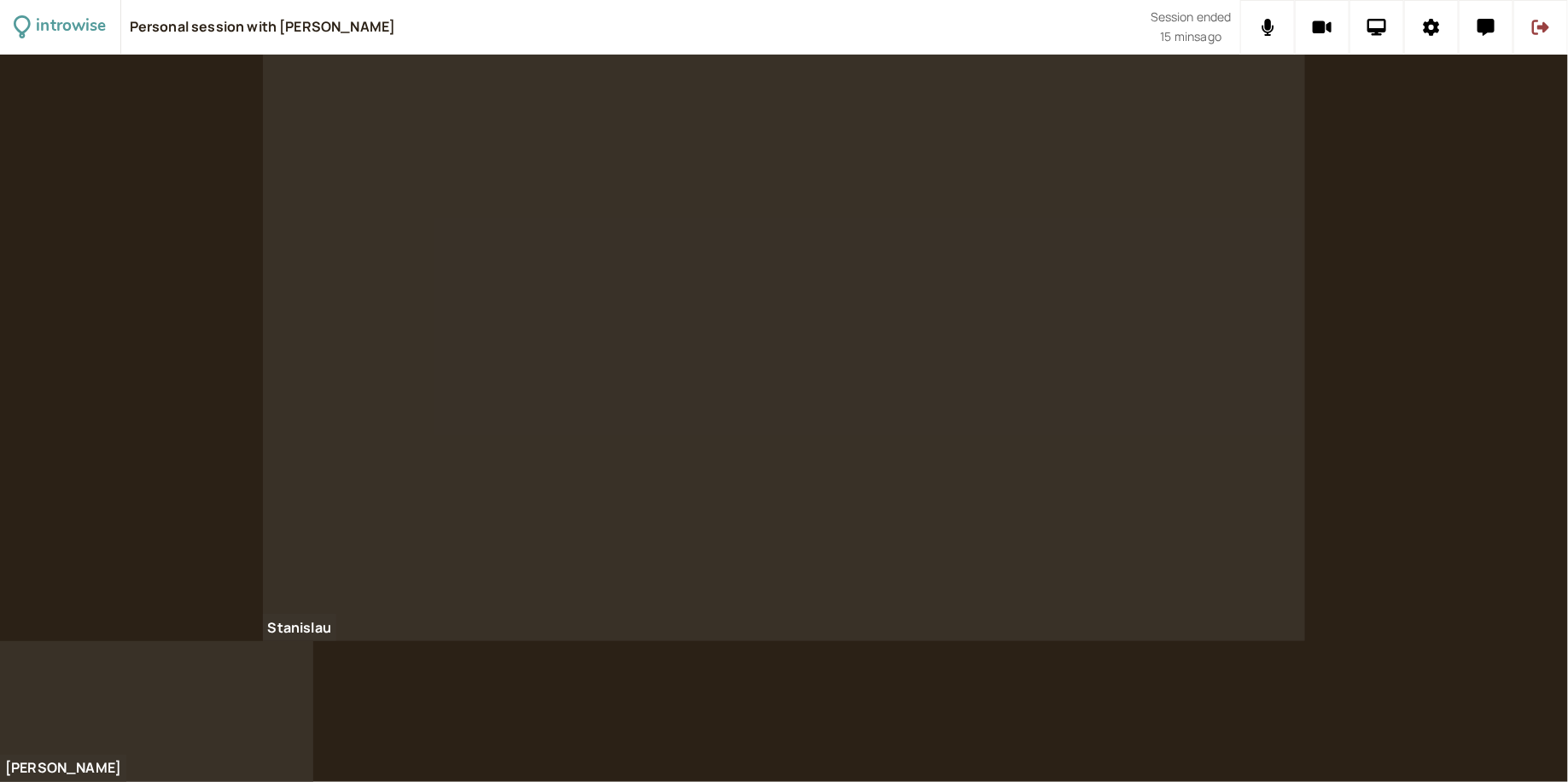
click at [1274, 343] on div at bounding box center [784, 348] width 1043 height 586
click at [1065, 247] on div at bounding box center [784, 348] width 1043 height 586
